Goal: Find contact information: Find contact information

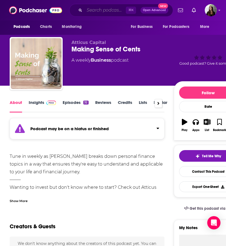
click at [97, 10] on input "Search podcasts, credits, & more..." at bounding box center [104, 10] width 41 height 9
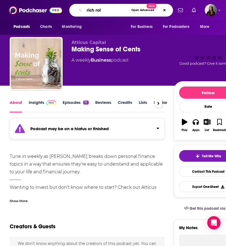
type input "rich roll"
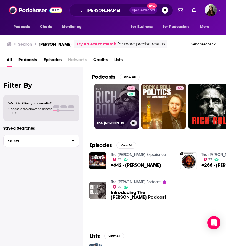
click at [107, 116] on link "86 The Rich Roll Podcast" at bounding box center [116, 106] width 45 height 45
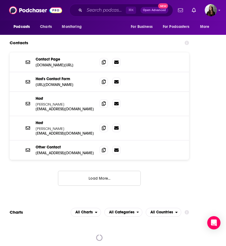
scroll to position [1052, 0]
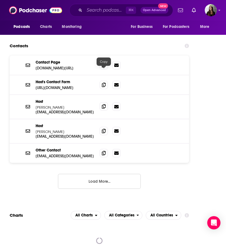
click at [103, 104] on icon at bounding box center [104, 106] width 4 height 4
click at [94, 10] on input "Search podcasts, credits, & more..." at bounding box center [104, 10] width 41 height 9
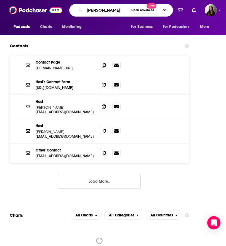
type input "mel robbins"
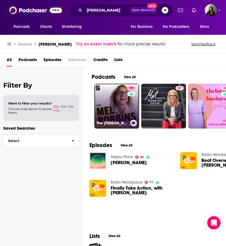
click at [115, 100] on link "99 The Mel Robbins Podcast" at bounding box center [116, 106] width 45 height 45
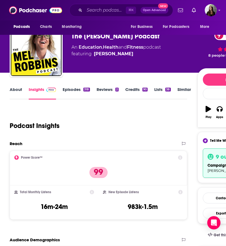
scroll to position [14, 0]
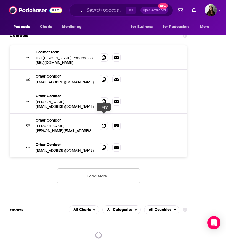
click at [106, 143] on span at bounding box center [104, 147] width 8 height 8
click at [97, 9] on input "Search podcasts, credits, & more..." at bounding box center [104, 10] width 41 height 9
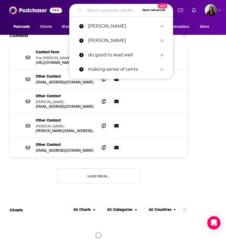
paste input "The School of Greatness with Lewis Howes"
type input "The School of Greatness with Lewis Howes"
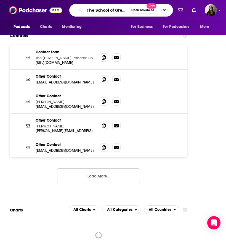
scroll to position [0, 46]
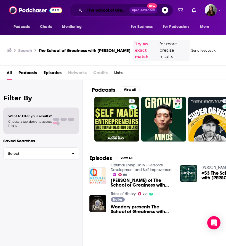
click at [104, 12] on input "The School of Greatness with Lewis Howes" at bounding box center [106, 10] width 45 height 9
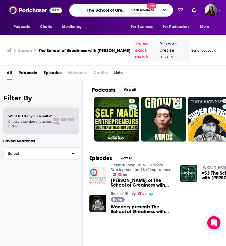
click at [104, 12] on input "The School of Greatness with Lewis Howes" at bounding box center [106, 10] width 44 height 9
type input "school of greatness"
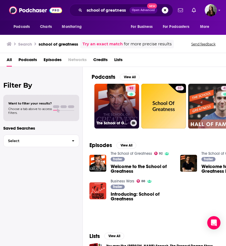
click at [115, 94] on link "92 The School of Greatness" at bounding box center [116, 106] width 45 height 45
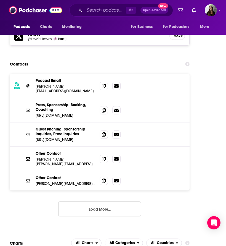
scroll to position [940, 0]
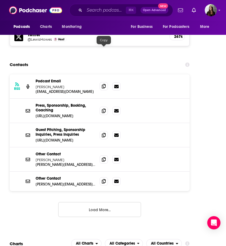
click at [107, 82] on span at bounding box center [104, 86] width 8 height 8
click at [93, 11] on input "Search podcasts, credits, & more..." at bounding box center [104, 10] width 41 height 9
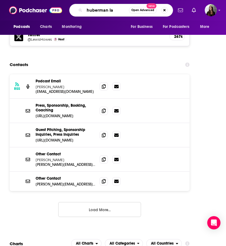
type input "huberman lab"
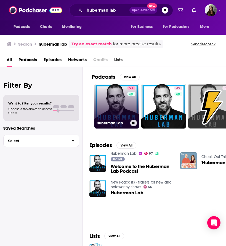
click at [110, 104] on link "97 Huberman Lab" at bounding box center [116, 106] width 45 height 45
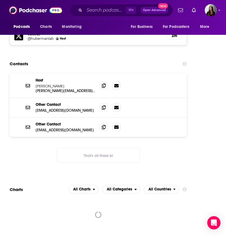
scroll to position [970, 0]
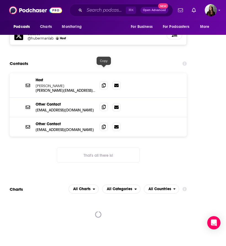
click at [104, 105] on icon at bounding box center [104, 107] width 4 height 4
click at [96, 10] on input "Search podcasts, credits, & more..." at bounding box center [104, 10] width 41 height 9
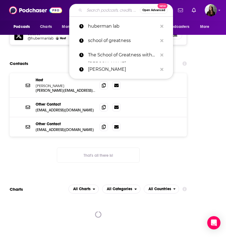
paste input "The Drive with Peter Attia"
type input "The Drive with Peter Attia"
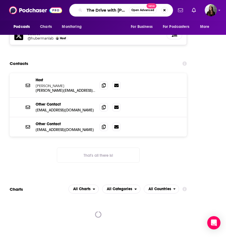
scroll to position [0, 13]
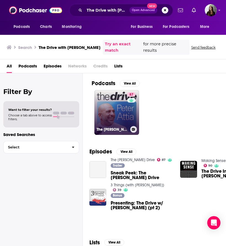
click at [108, 110] on link "87 The Peter Attia Drive" at bounding box center [116, 112] width 45 height 45
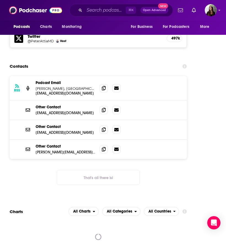
scroll to position [929, 0]
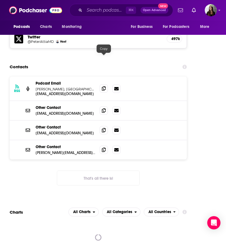
click at [102, 86] on icon at bounding box center [104, 88] width 4 height 4
click at [100, 8] on input "Search podcasts, credits, & more..." at bounding box center [104, 10] width 41 height 9
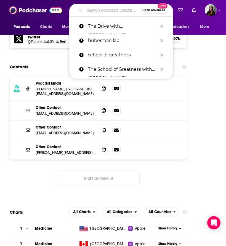
paste input "[PERSON_NAME] Life"
type input "[PERSON_NAME] Life"
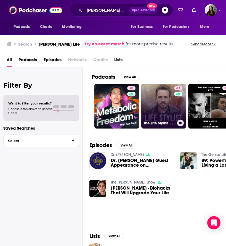
click at [161, 108] on link "67 The Life Stylist" at bounding box center [163, 106] width 45 height 45
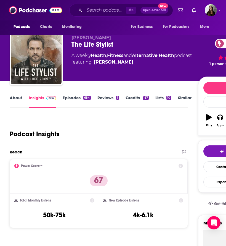
scroll to position [5, 0]
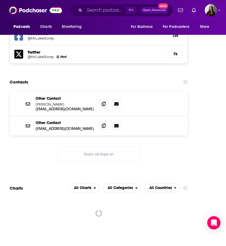
scroll to position [896, 0]
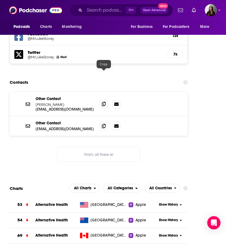
click at [102, 100] on span at bounding box center [104, 104] width 8 height 8
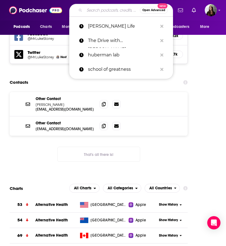
click at [106, 10] on input "Search podcasts, credits, & more..." at bounding box center [111, 10] width 55 height 9
click at [92, 27] on p "[PERSON_NAME] Life" at bounding box center [123, 26] width 70 height 14
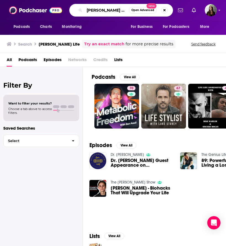
click at [99, 11] on input "[PERSON_NAME] Life" at bounding box center [106, 10] width 44 height 9
type input "[PERSON_NAME]"
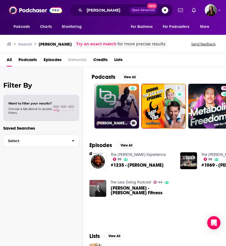
click at [121, 114] on link "Ben Greenfield Fitness: Diet, Fat Loss and Performance" at bounding box center [116, 106] width 45 height 45
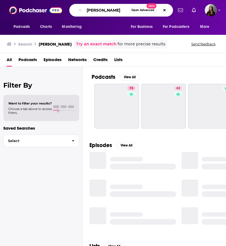
click at [102, 11] on input "[PERSON_NAME]" at bounding box center [106, 10] width 44 height 9
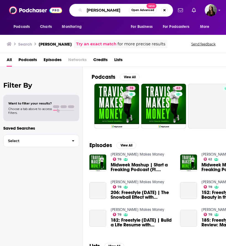
click at [102, 11] on input "[PERSON_NAME]" at bounding box center [106, 10] width 44 height 9
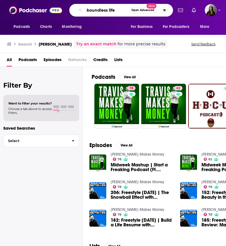
type input "boundless life"
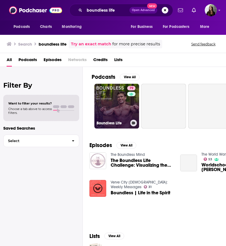
click at [113, 101] on link "79 Boundless Life" at bounding box center [116, 106] width 45 height 45
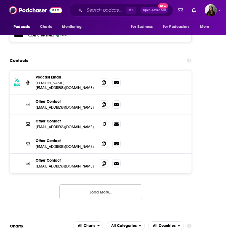
scroll to position [930, 0]
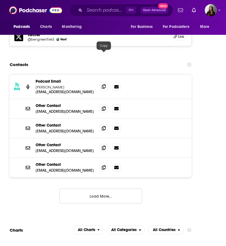
click at [102, 84] on icon at bounding box center [104, 86] width 4 height 4
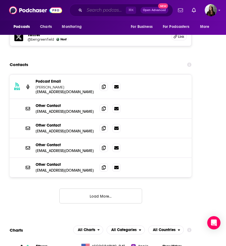
click at [100, 10] on input "Search podcasts, credits, & more..." at bounding box center [104, 10] width 41 height 9
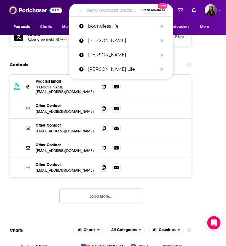
paste input "Finding Mastery with [PERSON_NAME]"
type input "Finding Mastery with [PERSON_NAME]"
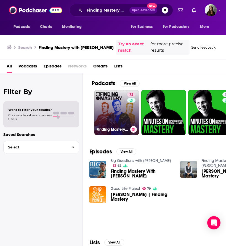
click at [113, 105] on link "72 Finding Mastery with [PERSON_NAME]" at bounding box center [116, 112] width 45 height 45
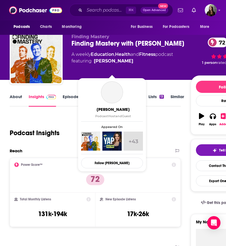
scroll to position [6, 0]
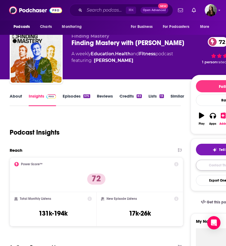
click at [211, 164] on link "Contact This Podcast" at bounding box center [225, 164] width 58 height 11
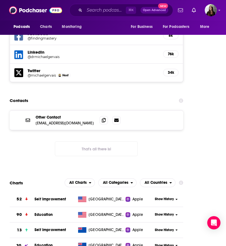
scroll to position [906, 0]
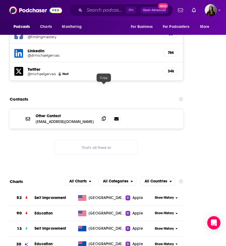
click at [103, 116] on icon at bounding box center [104, 118] width 4 height 4
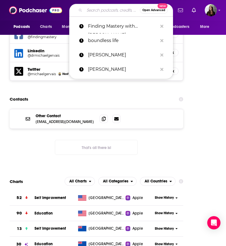
click at [98, 10] on input "Search podcasts, credits, & more..." at bounding box center [111, 10] width 55 height 9
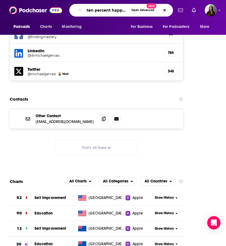
type input "ten percent happier"
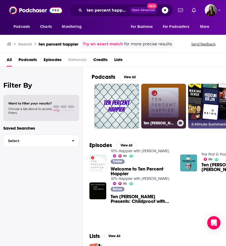
click at [167, 93] on link "Ten [PERSON_NAME] with [PERSON_NAME] | 5 minute podcast summaries" at bounding box center [163, 106] width 45 height 45
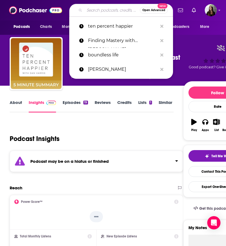
click at [105, 9] on input "Search podcasts, credits, & more..." at bounding box center [111, 10] width 55 height 9
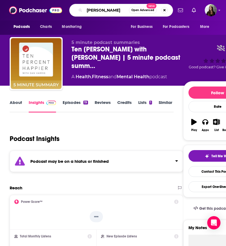
type input "[PERSON_NAME]"
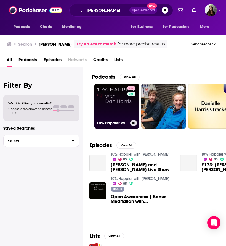
click at [109, 104] on link "85 10% Happier with [PERSON_NAME]" at bounding box center [116, 106] width 45 height 45
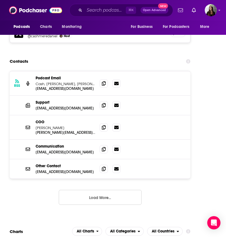
scroll to position [1002, 0]
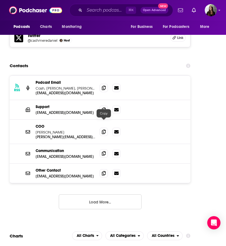
click at [101, 149] on span at bounding box center [104, 153] width 8 height 8
click at [104, 11] on input "Search podcasts, credits, & more..." at bounding box center [104, 10] width 41 height 9
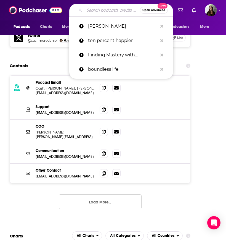
paste input "The High Performance Podcast"
type input "The High Performance Podcast"
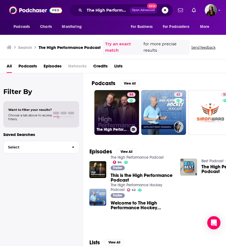
click at [116, 126] on link "84 The High Performance Podcast" at bounding box center [116, 112] width 45 height 45
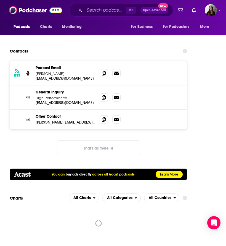
scroll to position [976, 0]
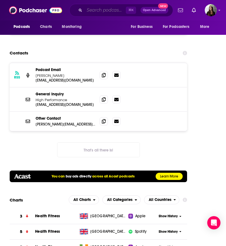
click at [97, 10] on input "Search podcasts, credits, & more..." at bounding box center [104, 10] width 41 height 9
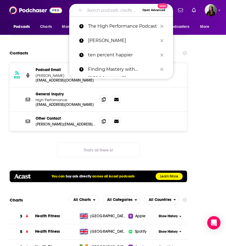
paste input "Unbeatable Mind with [PERSON_NAME]"
type input "Unbeatable Mind with [PERSON_NAME]"
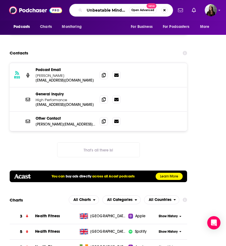
scroll to position [0, 31]
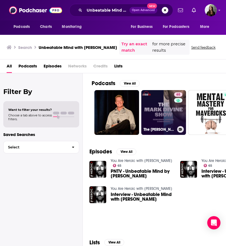
click at [157, 117] on link "65 The [PERSON_NAME] Show" at bounding box center [163, 112] width 45 height 45
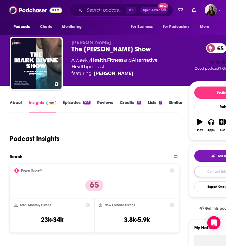
click at [202, 171] on link "Contact This Podcast" at bounding box center [223, 171] width 58 height 11
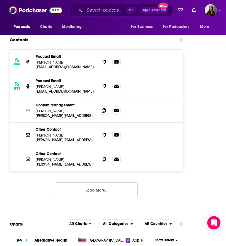
scroll to position [969, 0]
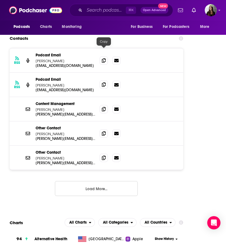
click at [103, 82] on icon at bounding box center [104, 84] width 4 height 4
click at [100, 10] on input "Search podcasts, credits, & more..." at bounding box center [104, 10] width 41 height 9
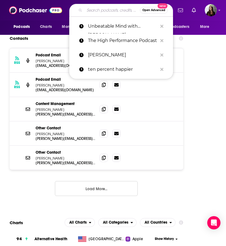
paste input "Off Camera with [PERSON_NAME]"
type input "Off Camera with [PERSON_NAME]"
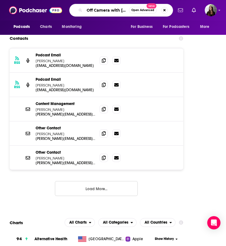
scroll to position [0, 16]
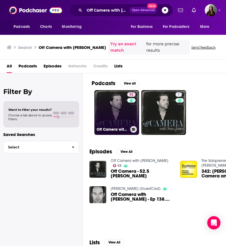
click at [126, 113] on link "53 Off Camera with [PERSON_NAME]" at bounding box center [116, 112] width 45 height 45
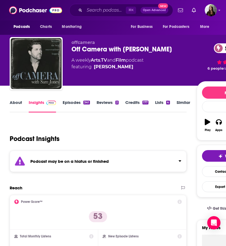
click at [71, 102] on link "Episodes 341" at bounding box center [76, 106] width 27 height 13
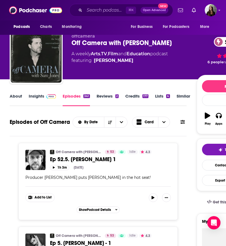
scroll to position [7, 0]
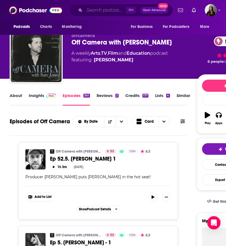
click at [98, 10] on input "Search podcasts, credits, & more..." at bounding box center [104, 10] width 41 height 9
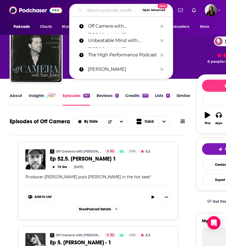
paste input "Team [PERSON_NAME]"
type input "Team [PERSON_NAME]"
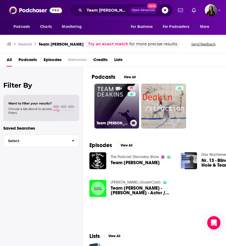
click at [121, 105] on link "71 Team [PERSON_NAME]" at bounding box center [116, 106] width 45 height 45
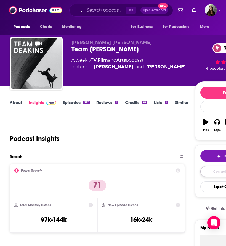
click at [217, 171] on link "Contact This Podcast" at bounding box center [229, 171] width 58 height 11
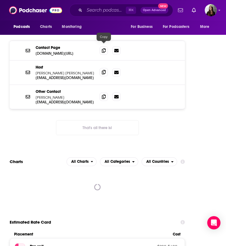
click at [105, 70] on icon at bounding box center [104, 72] width 4 height 4
click at [96, 12] on input "Search podcasts, credits, & more..." at bounding box center [104, 10] width 41 height 9
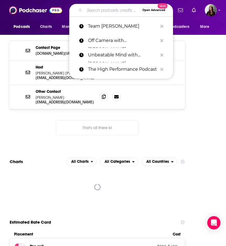
paste input "Happy Sad Confused"
type input "Happy Sad Confused"
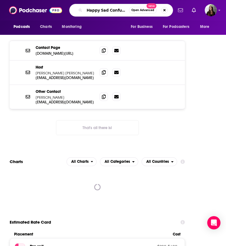
scroll to position [0, 2]
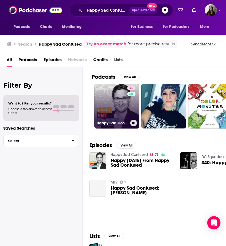
click at [117, 103] on link "75 Happy Sad Confused" at bounding box center [116, 106] width 45 height 45
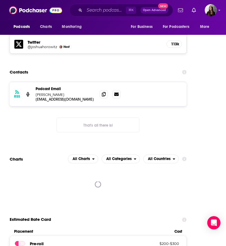
scroll to position [858, 0]
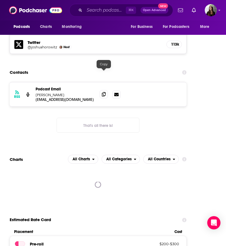
click at [106, 90] on span at bounding box center [104, 94] width 8 height 8
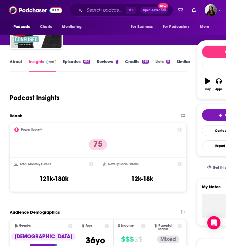
scroll to position [0, 0]
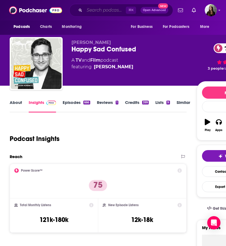
click at [102, 11] on input "Search podcasts, credits, & more..." at bounding box center [104, 10] width 41 height 9
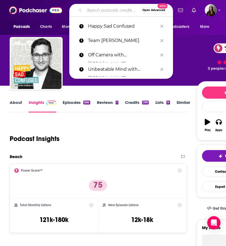
paste input "The Moment with [PERSON_NAME]"
type input "The Moment with [PERSON_NAME]"
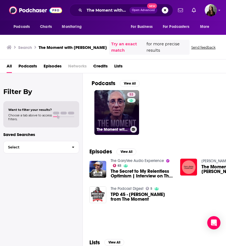
click at [111, 122] on link "53 The Moment with [PERSON_NAME]" at bounding box center [116, 112] width 45 height 45
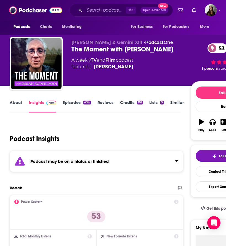
click at [71, 103] on link "Episodes 434" at bounding box center [77, 106] width 28 height 13
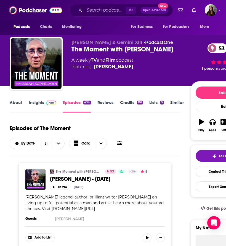
click at [104, 50] on div "The Moment with [PERSON_NAME] 53" at bounding box center [130, 49] width 119 height 8
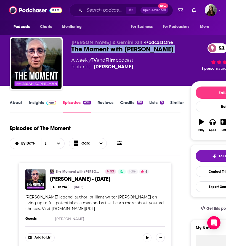
click at [104, 50] on div "The Moment with [PERSON_NAME] 53" at bounding box center [130, 49] width 119 height 8
click at [104, 8] on input "Search podcasts, credits, & more..." at bounding box center [104, 10] width 41 height 9
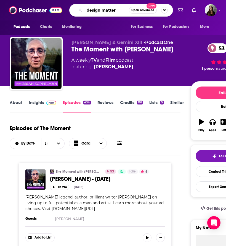
type input "design matters"
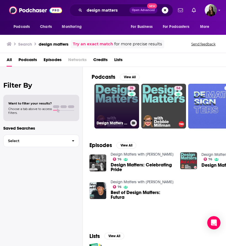
click at [107, 98] on link "76 Design Matters with [PERSON_NAME]" at bounding box center [116, 106] width 45 height 45
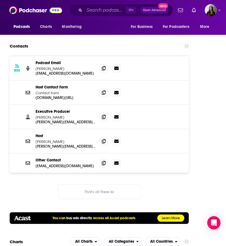
scroll to position [938, 0]
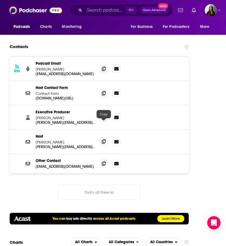
click at [106, 137] on span at bounding box center [104, 141] width 8 height 8
click at [104, 12] on input "Search podcasts, credits, & more..." at bounding box center [104, 10] width 41 height 9
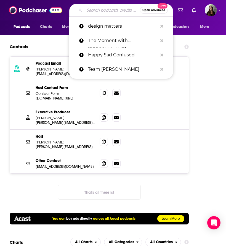
paste input "Sounds True: Insights at the Edge"
type input "Sounds True: Insights at the Edge"
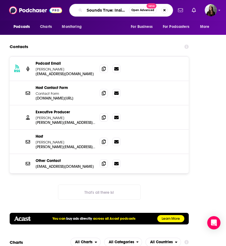
scroll to position [0, 28]
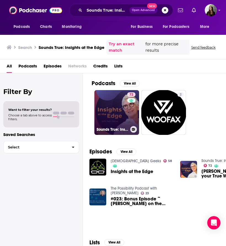
click at [118, 115] on link "72 Sounds True: Insights at the Edge" at bounding box center [116, 112] width 45 height 45
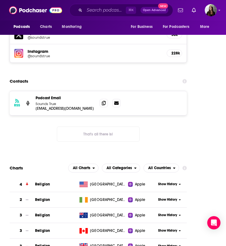
scroll to position [876, 0]
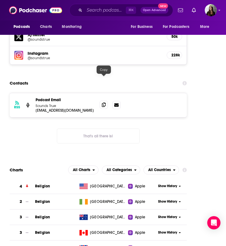
click at [107, 100] on span at bounding box center [104, 104] width 8 height 8
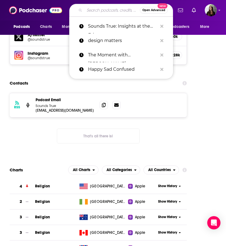
click at [98, 10] on input "Search podcasts, credits, & more..." at bounding box center [111, 10] width 55 height 9
paste input "The One You Feed"
type input "The One You Feed"
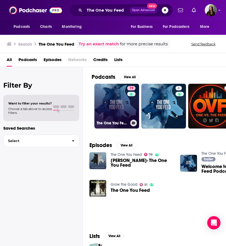
click at [114, 103] on link "79 The One You Feed" at bounding box center [116, 106] width 45 height 45
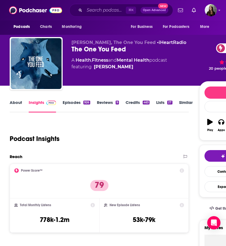
click at [63, 100] on link "Episodes 926" at bounding box center [76, 106] width 27 height 13
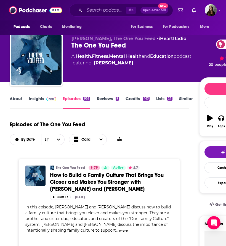
scroll to position [5, 0]
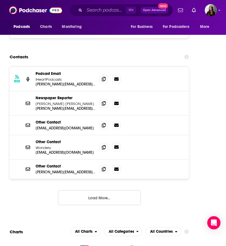
scroll to position [927, 0]
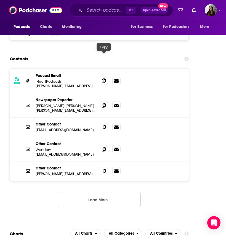
click at [103, 78] on icon at bounding box center [104, 80] width 4 height 4
click at [100, 10] on input "Search podcasts, credits, & more..." at bounding box center [104, 10] width 41 height 9
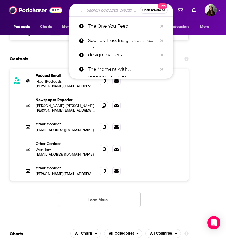
paste input "Modern Wisdom"
type input "Modern Wisdom"
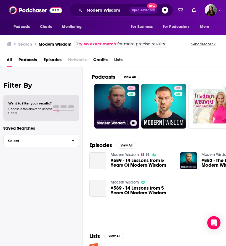
click at [118, 107] on link "85 Modern Wisdom" at bounding box center [116, 106] width 45 height 45
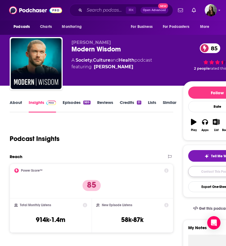
click at [201, 170] on link "Contact This Podcast" at bounding box center [217, 171] width 58 height 11
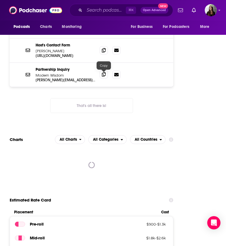
click at [103, 78] on span at bounding box center [104, 74] width 8 height 8
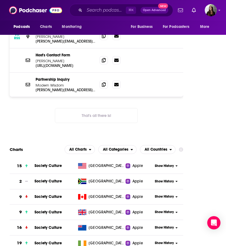
scroll to position [888, 0]
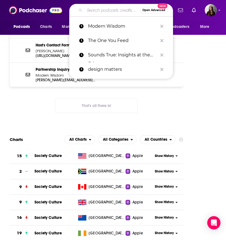
click at [92, 10] on input "Search podcasts, credits, & more..." at bounding box center [111, 10] width 55 height 9
paste input "Inside of You with [PERSON_NAME]"
type input "Inside of You with [PERSON_NAME]"
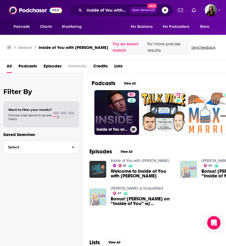
click at [110, 121] on link "81 Inside of You with [PERSON_NAME]" at bounding box center [116, 112] width 45 height 45
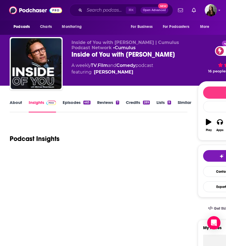
scroll to position [3, 0]
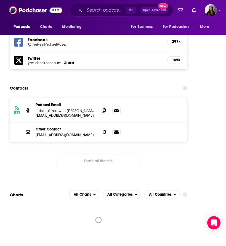
scroll to position [902, 0]
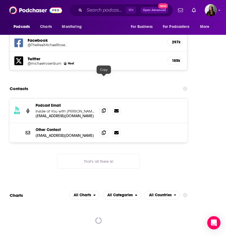
click at [101, 106] on span at bounding box center [104, 110] width 8 height 8
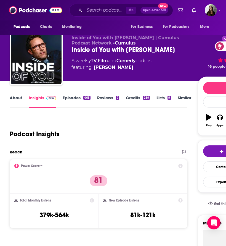
scroll to position [0, 0]
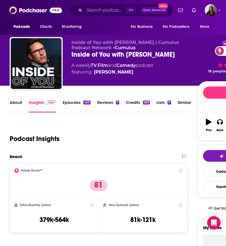
click at [69, 103] on link "Episodes 463" at bounding box center [77, 106] width 28 height 13
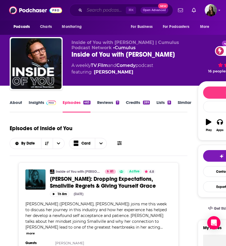
click at [105, 11] on input "Search podcasts, credits, & more..." at bounding box center [104, 10] width 41 height 9
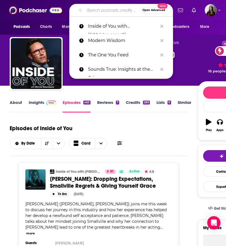
paste input "That One Audition with [PERSON_NAME]"
type input "That One Audition with [PERSON_NAME]"
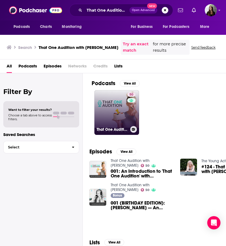
click at [114, 128] on h3 "That One Audition with [PERSON_NAME]" at bounding box center [112, 129] width 31 height 5
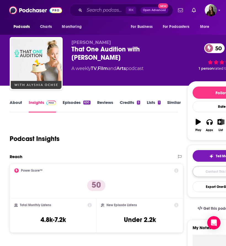
click at [214, 173] on link "Contact This Podcast" at bounding box center [222, 171] width 58 height 11
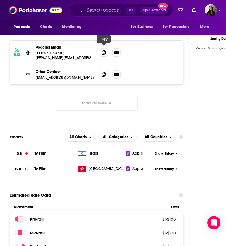
click at [104, 72] on icon at bounding box center [104, 74] width 4 height 4
click at [99, 11] on input "Search podcasts, credits, & more..." at bounding box center [104, 10] width 41 height 9
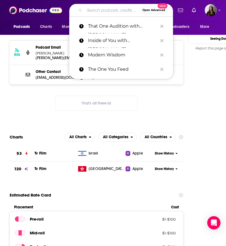
paste input "[PERSON_NAME] Helps Actors"
type input "[PERSON_NAME] Helps Actors"
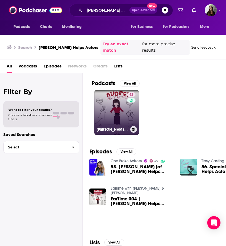
click at [121, 107] on link "52 [PERSON_NAME] Helps Actors Podcast" at bounding box center [116, 112] width 45 height 45
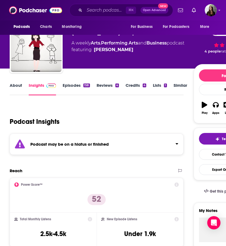
scroll to position [19, 0]
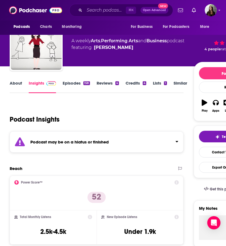
click at [73, 86] on link "Episodes 158" at bounding box center [76, 86] width 27 height 13
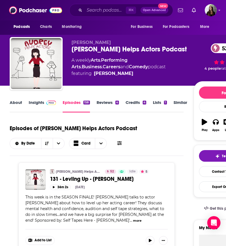
scroll to position [5, 0]
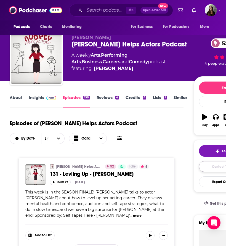
click at [212, 166] on link "Contact This Podcast" at bounding box center [228, 166] width 58 height 11
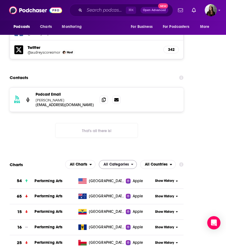
scroll to position [642, 0]
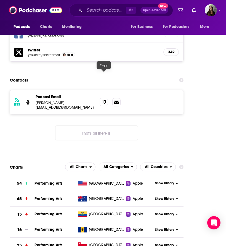
click at [102, 100] on icon at bounding box center [104, 102] width 4 height 4
click at [110, 11] on input "Search podcasts, credits, & more..." at bounding box center [104, 10] width 41 height 9
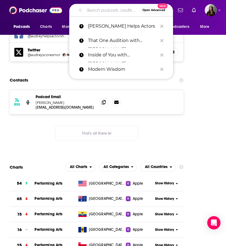
paste input "In the Envelope: The Actor’s Podcast"
type input "In the Envelope: The Actor’s Podcast"
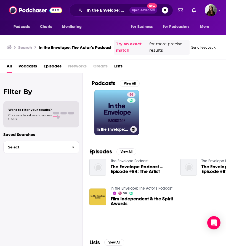
click at [109, 107] on link "56 In the Envelope: The Actor’s Podcast" at bounding box center [116, 112] width 45 height 45
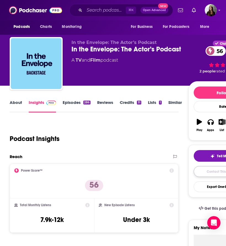
click at [204, 171] on link "Contact This Podcast" at bounding box center [223, 171] width 58 height 11
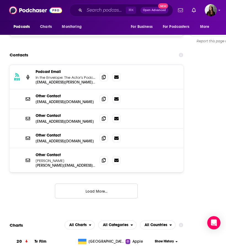
scroll to position [582, 0]
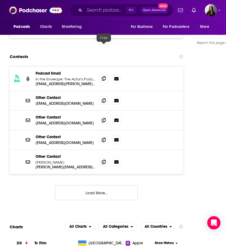
click at [104, 76] on icon at bounding box center [104, 78] width 4 height 4
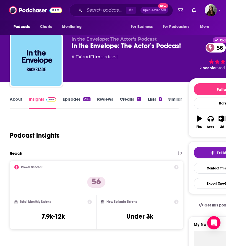
scroll to position [4, 0]
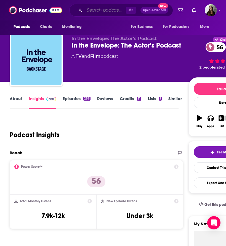
click at [106, 11] on input "Search podcasts, credits, & more..." at bounding box center [104, 10] width 41 height 9
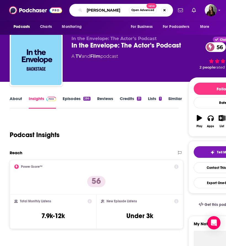
type input "[PERSON_NAME]"
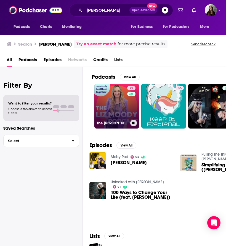
click at [113, 106] on link "72 The [PERSON_NAME] Podcast" at bounding box center [116, 106] width 45 height 45
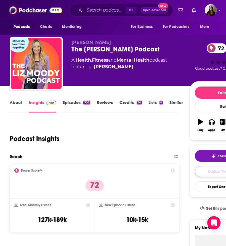
click at [204, 172] on link "Contact This Podcast" at bounding box center [224, 171] width 58 height 11
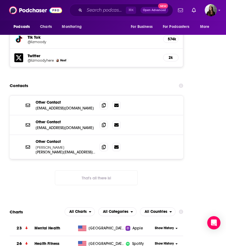
scroll to position [932, 0]
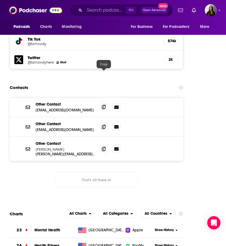
click at [103, 105] on icon at bounding box center [104, 107] width 4 height 4
